Goal: Task Accomplishment & Management: Complete application form

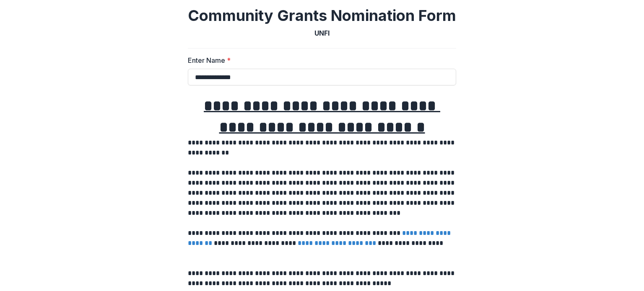
scroll to position [251, 0]
